Goal: Task Accomplishment & Management: Manage account settings

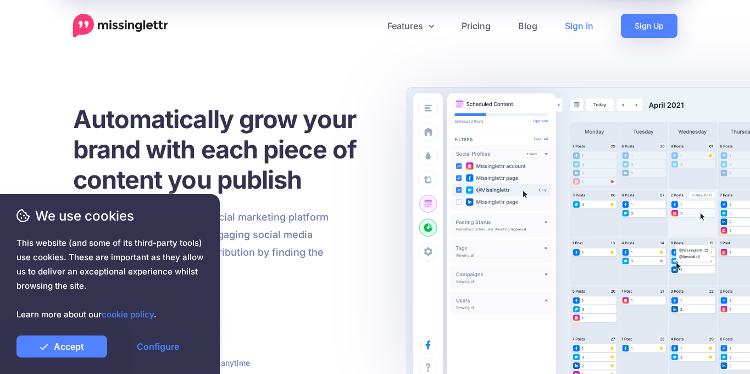
click at [578, 33] on link "Sign In" at bounding box center [579, 26] width 56 height 24
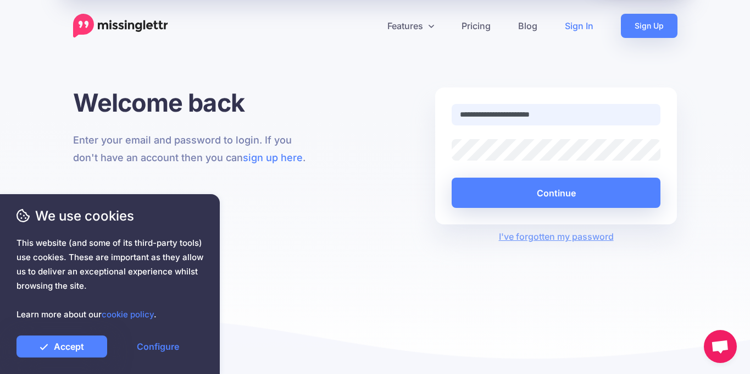
click at [528, 115] on input "**********" at bounding box center [556, 114] width 209 height 21
type input "**********"
click at [452, 177] on button "Continue" at bounding box center [556, 192] width 209 height 30
